Goal: Task Accomplishment & Management: Complete application form

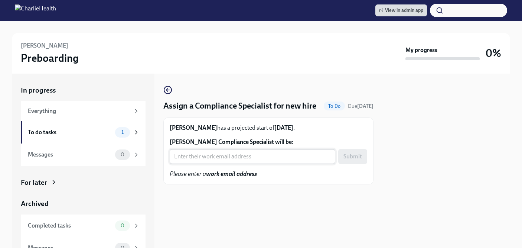
click at [216, 164] on input "[PERSON_NAME] Compliance Specialist will be:" at bounding box center [253, 156] width 166 height 15
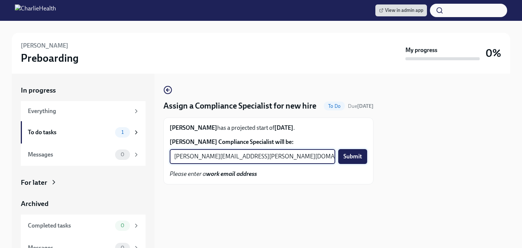
type input "[PERSON_NAME][EMAIL_ADDRESS][PERSON_NAME][DOMAIN_NAME]"
click at [353, 160] on span "Submit" at bounding box center [352, 156] width 19 height 7
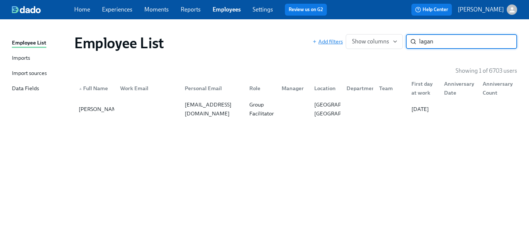
drag, startPoint x: 451, startPoint y: 42, endPoint x: 339, endPoint y: 42, distance: 112.9
click at [339, 42] on div "Add filters Show columns lagan ​" at bounding box center [415, 41] width 205 height 15
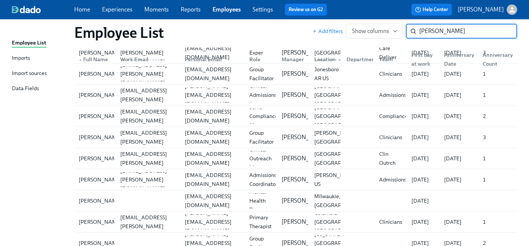
scroll to position [204, 0]
type input "wilson"
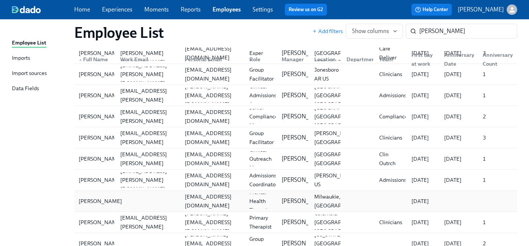
click at [87, 201] on div "[PERSON_NAME]" at bounding box center [100, 201] width 49 height 9
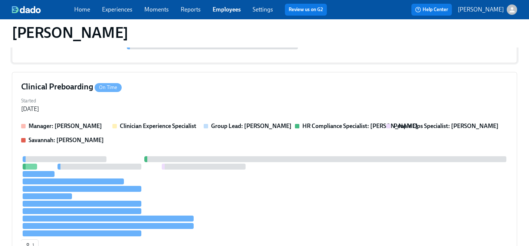
scroll to position [161, 0]
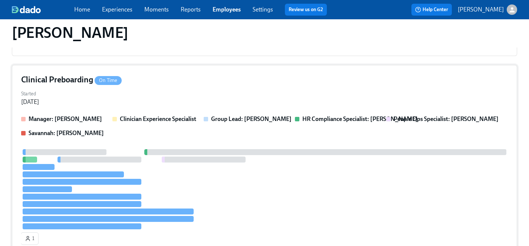
click at [226, 100] on div "Started Oct 06, 2025" at bounding box center [264, 97] width 487 height 18
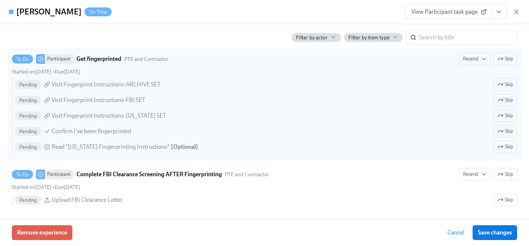
scroll to position [1041, 0]
click at [508, 84] on span "Skip" at bounding box center [506, 83] width 16 height 7
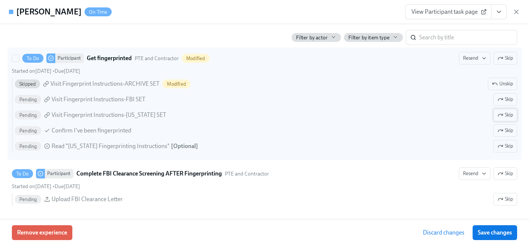
click at [506, 114] on span "Skip" at bounding box center [506, 114] width 16 height 7
click at [508, 147] on span "Skip" at bounding box center [506, 146] width 16 height 7
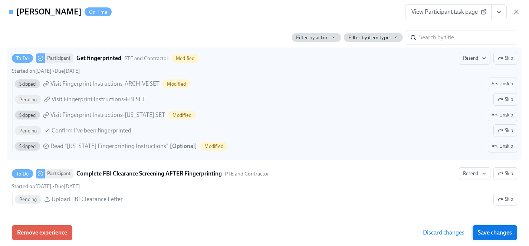
click at [496, 237] on button "Save changes" at bounding box center [495, 232] width 45 height 15
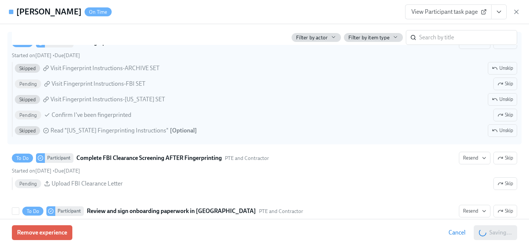
scroll to position [1057, 0]
